Goal: Navigation & Orientation: Find specific page/section

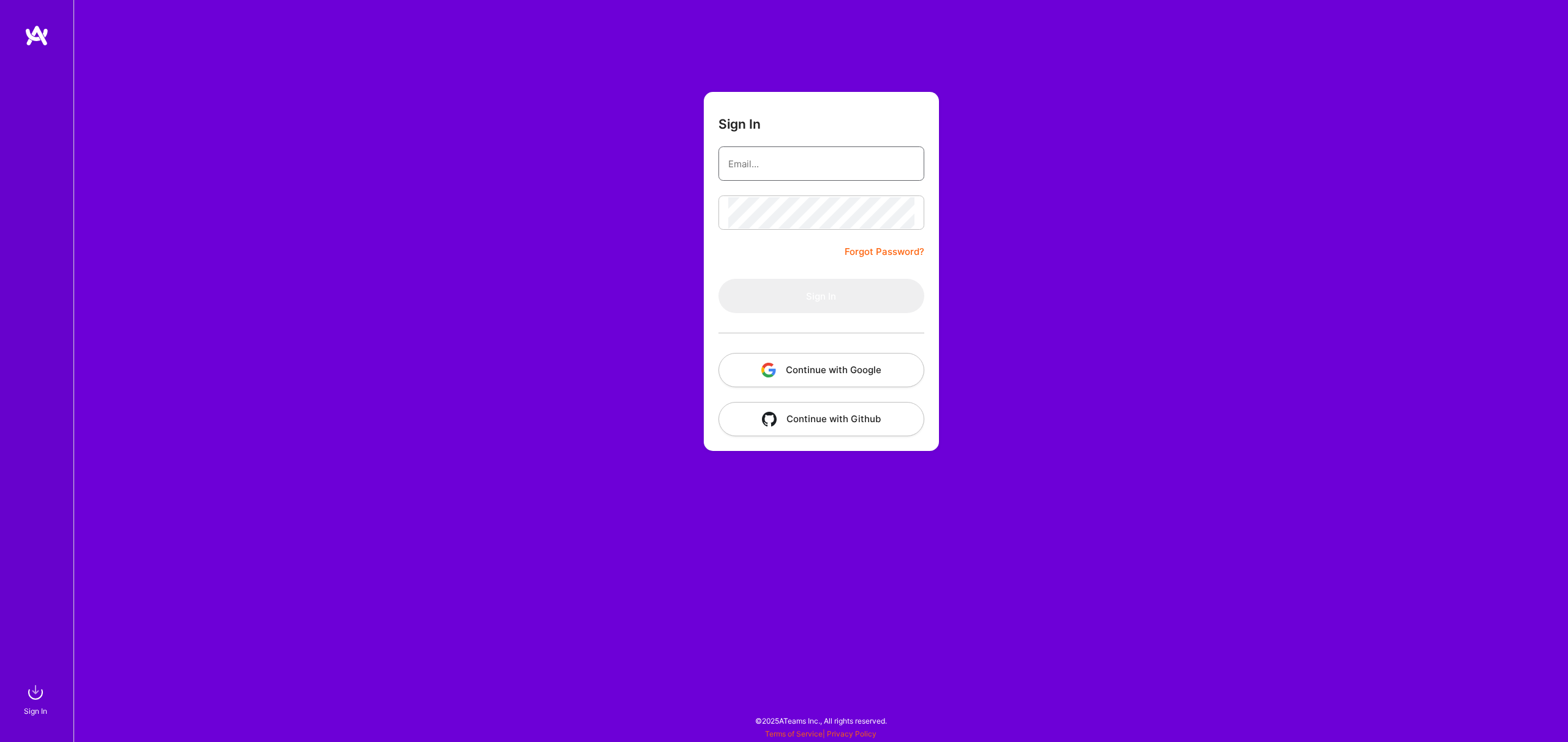
type input "[PERSON_NAME][EMAIL_ADDRESS][DOMAIN_NAME]"
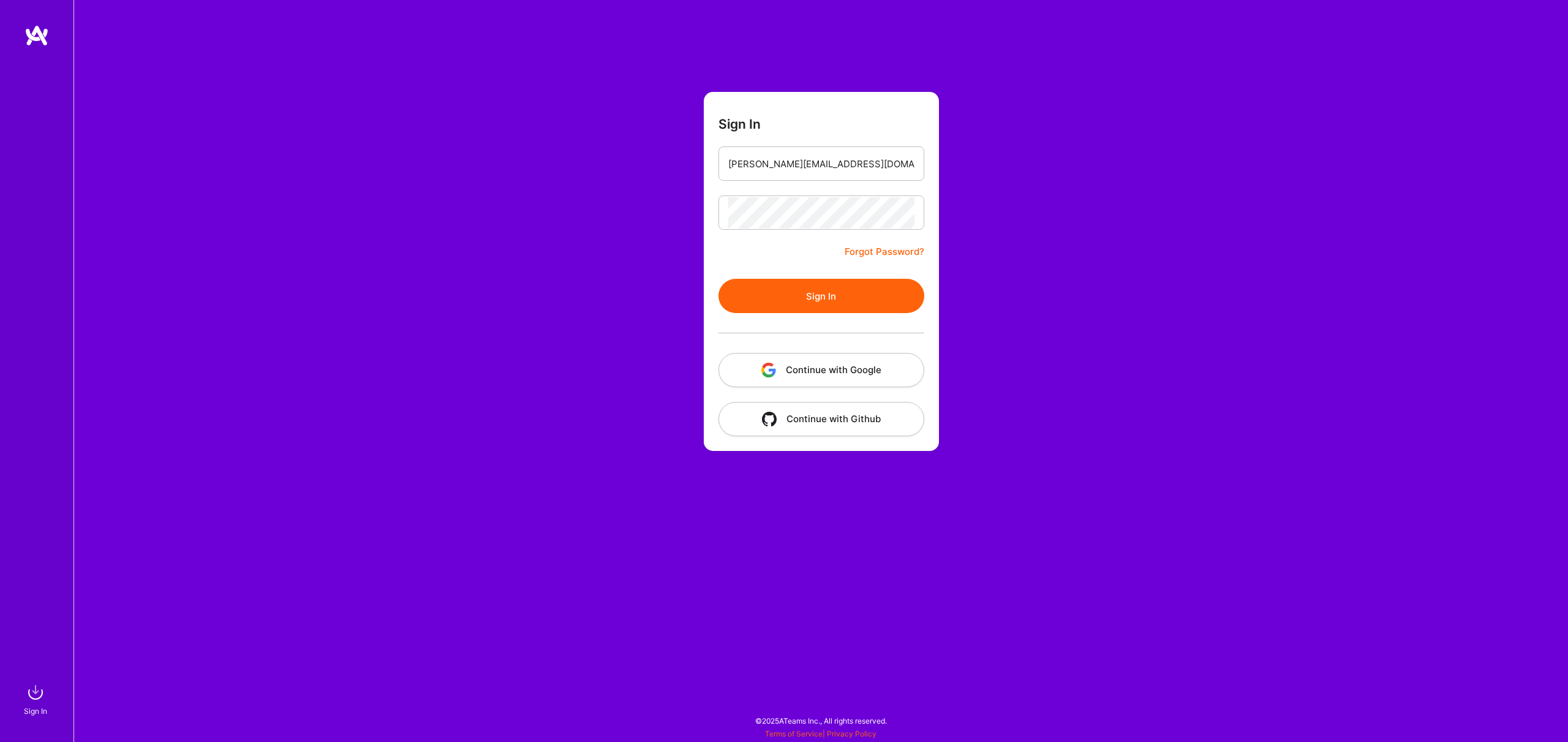
click at [844, 287] on button "Sign In" at bounding box center [821, 296] width 206 height 34
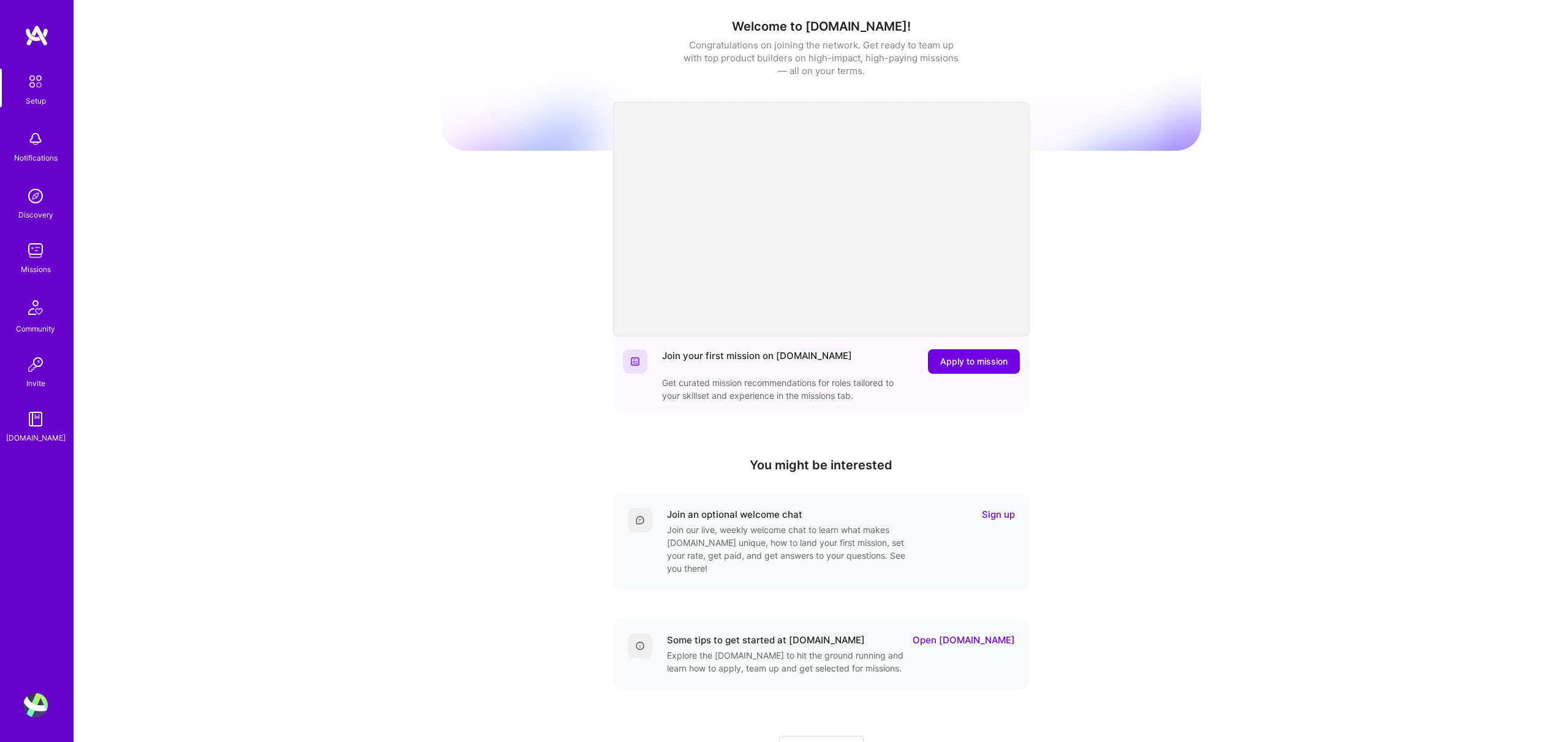
click at [38, 256] on img at bounding box center [35, 250] width 25 height 25
